Goal: Task Accomplishment & Management: Manage account settings

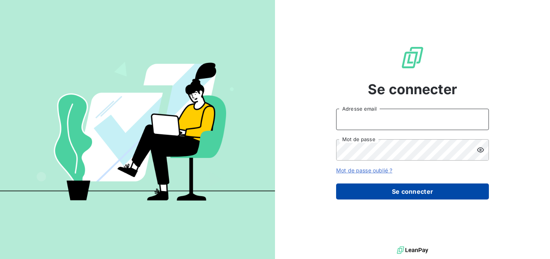
type input "[PERSON_NAME][EMAIL_ADDRESS][DOMAIN_NAME]"
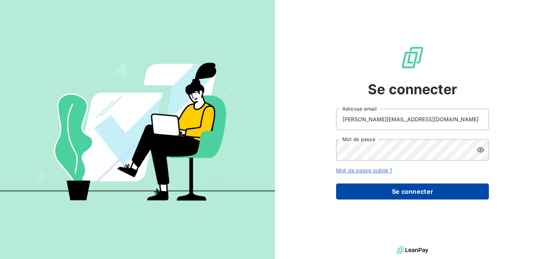
click at [368, 194] on button "Se connecter" at bounding box center [412, 192] width 153 height 16
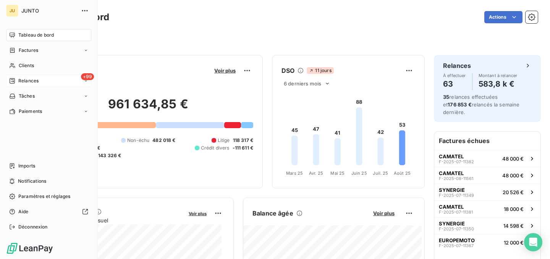
click at [52, 81] on div "+99 Relances" at bounding box center [48, 81] width 85 height 12
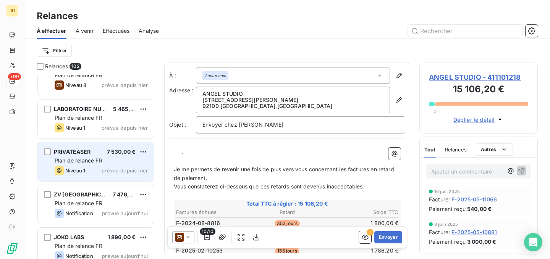
scroll to position [2583, 0]
click at [126, 168] on span "prévue depuis hier" at bounding box center [125, 171] width 46 height 6
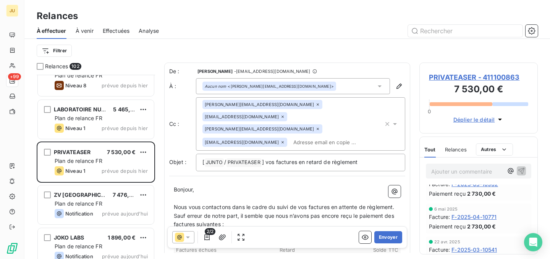
click at [280, 127] on div "[PERSON_NAME][EMAIL_ADDRESS][DOMAIN_NAME] [DOMAIN_NAME][EMAIL_ADDRESS][DOMAIN_N…" at bounding box center [292, 124] width 181 height 48
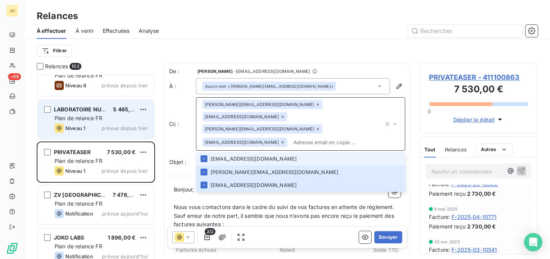
paste input "[PERSON_NAME][EMAIL_ADDRESS][DOMAIN_NAME]"
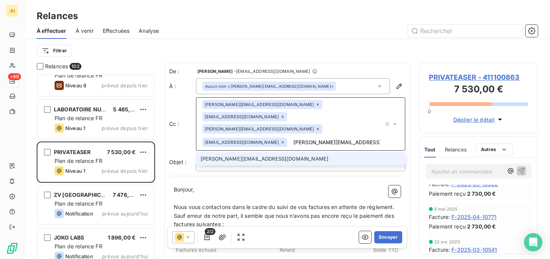
type input "[PERSON_NAME][EMAIL_ADDRESS][DOMAIN_NAME]"
click at [209, 152] on li "[PERSON_NAME][EMAIL_ADDRESS][DOMAIN_NAME]" at bounding box center [300, 158] width 209 height 13
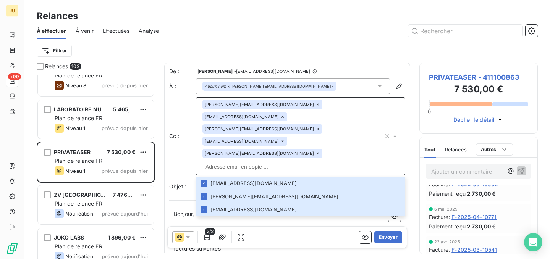
click at [294, 227] on p "Nous vous contactons dans le cadre du suivi de vos factures en attente de règle…" at bounding box center [287, 231] width 227 height 9
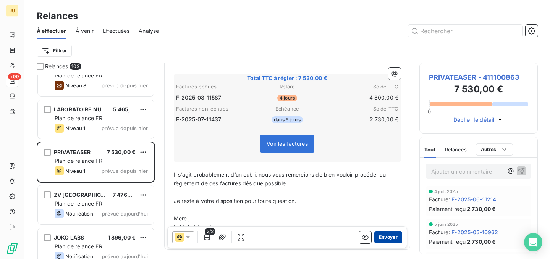
click at [383, 238] on button "Envoyer" at bounding box center [388, 237] width 28 height 12
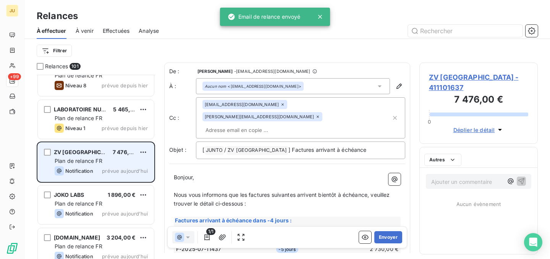
scroll to position [179, 113]
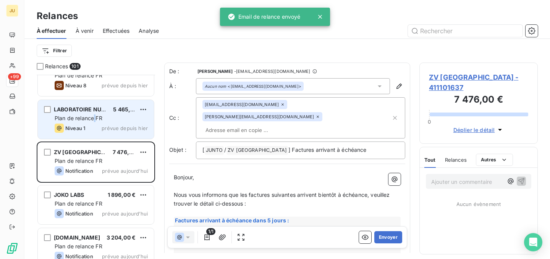
click at [95, 119] on span "Plan de relance FR" at bounding box center [79, 118] width 48 height 6
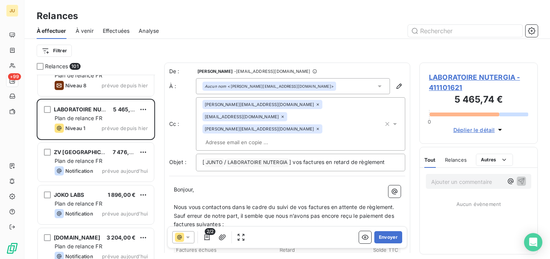
click at [436, 163] on div "Tout Relances Autres" at bounding box center [468, 160] width 89 height 16
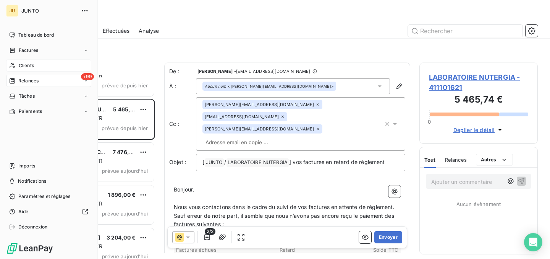
click at [21, 63] on span "Clients" at bounding box center [26, 65] width 15 height 7
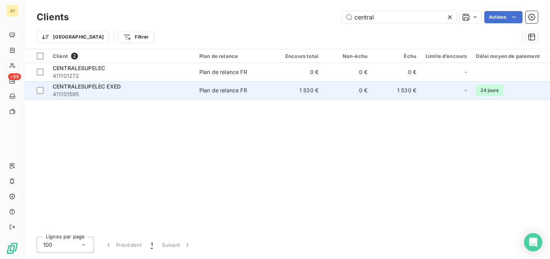
type input "central"
click at [161, 94] on span "411101595" at bounding box center [121, 94] width 137 height 8
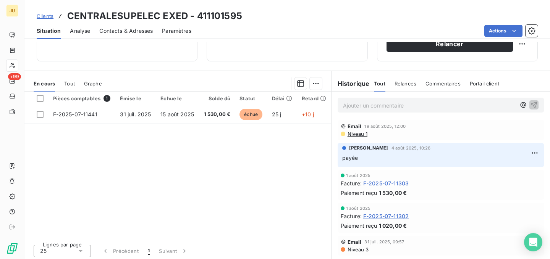
scroll to position [144, 0]
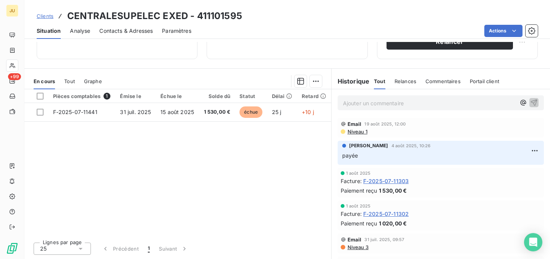
click at [367, 97] on div "Ajouter un commentaire ﻿" at bounding box center [440, 102] width 206 height 15
click at [365, 105] on p "Ajouter un commentaire ﻿" at bounding box center [429, 103] width 172 height 10
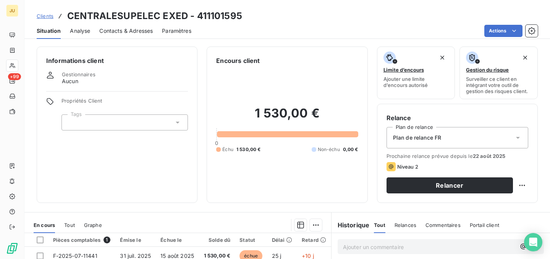
click at [147, 37] on div "Contacts & Adresses" at bounding box center [125, 31] width 53 height 16
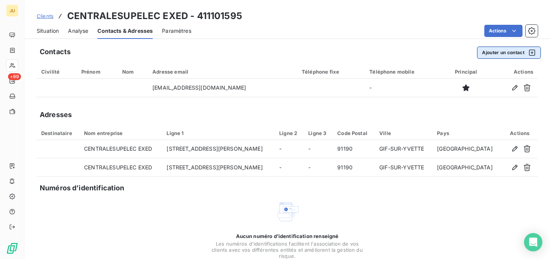
click at [481, 56] on button "Ajouter un contact" at bounding box center [509, 53] width 64 height 12
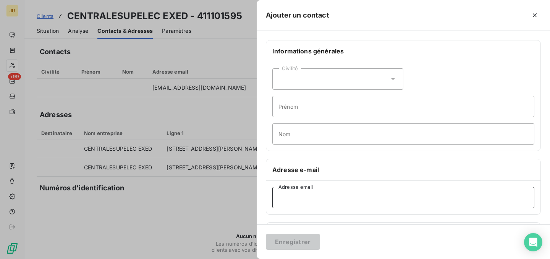
click at [332, 192] on input "Adresse email" at bounding box center [403, 197] width 262 height 21
paste input "[EMAIL_ADDRESS][DOMAIN_NAME]"
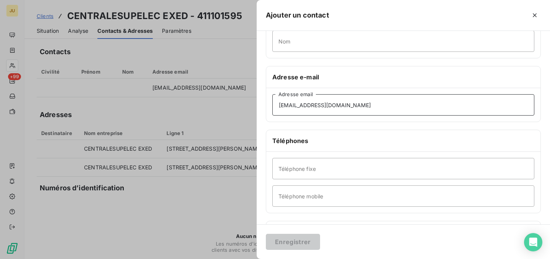
scroll to position [52, 0]
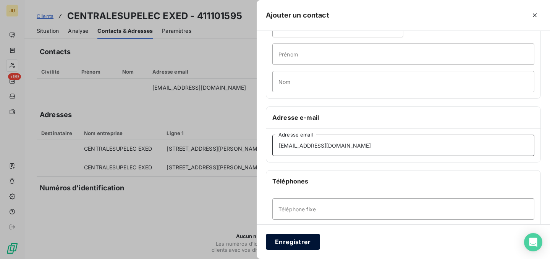
type input "[EMAIL_ADDRESS][DOMAIN_NAME]"
click at [297, 238] on button "Enregistrer" at bounding box center [293, 242] width 54 height 16
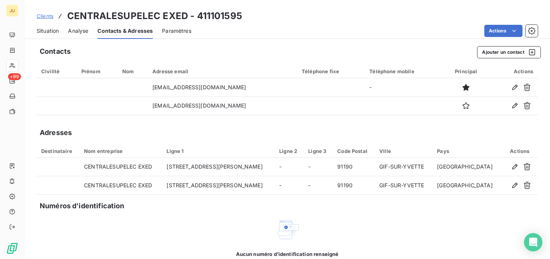
scroll to position [0, 0]
click at [150, 31] on span "Contacts & Adresses" at bounding box center [124, 31] width 55 height 8
